Goal: Find specific page/section: Find specific page/section

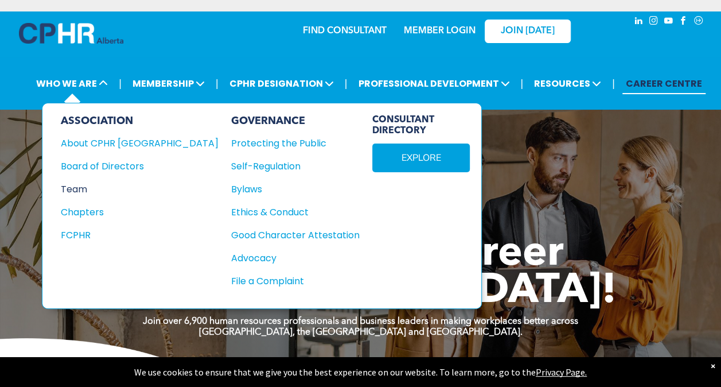
click at [81, 182] on div "Team" at bounding box center [132, 189] width 142 height 14
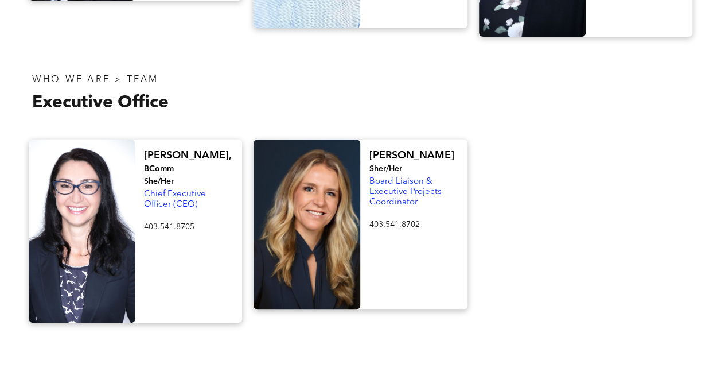
scroll to position [2123, 0]
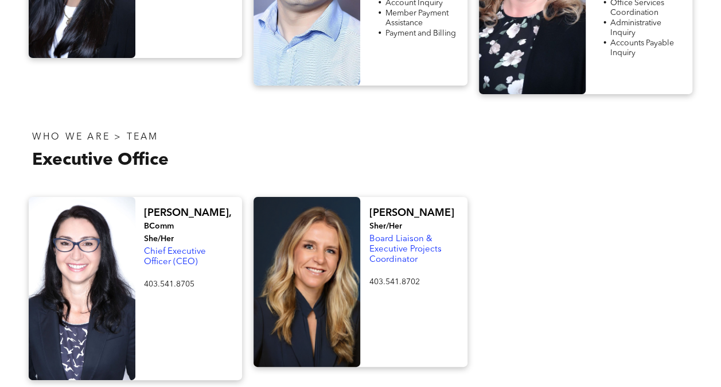
click at [162, 207] on h4 "[PERSON_NAME], BComm She/Her" at bounding box center [189, 226] width 90 height 38
click at [162, 247] on span "Chief Executive Officer (CEO)" at bounding box center [175, 256] width 62 height 19
click at [166, 247] on span "Chief Executive Officer (CEO)" at bounding box center [175, 256] width 62 height 19
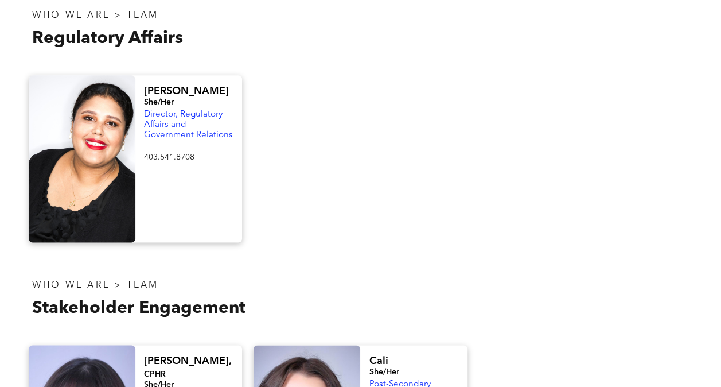
scroll to position [631, 0]
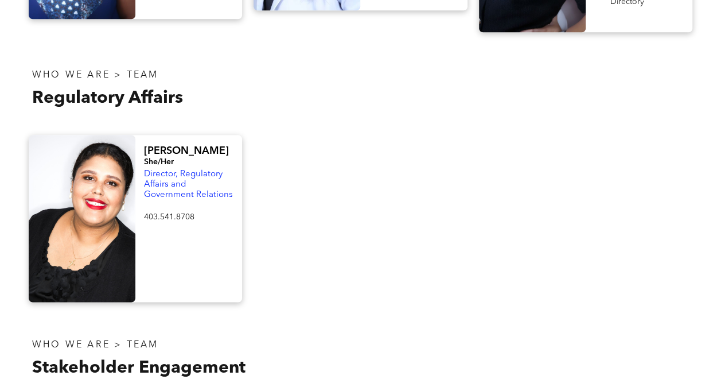
click at [180, 175] on span "Director, Regulatory Affairs and Government Relations" at bounding box center [188, 184] width 89 height 29
